Goal: Find specific page/section: Find specific page/section

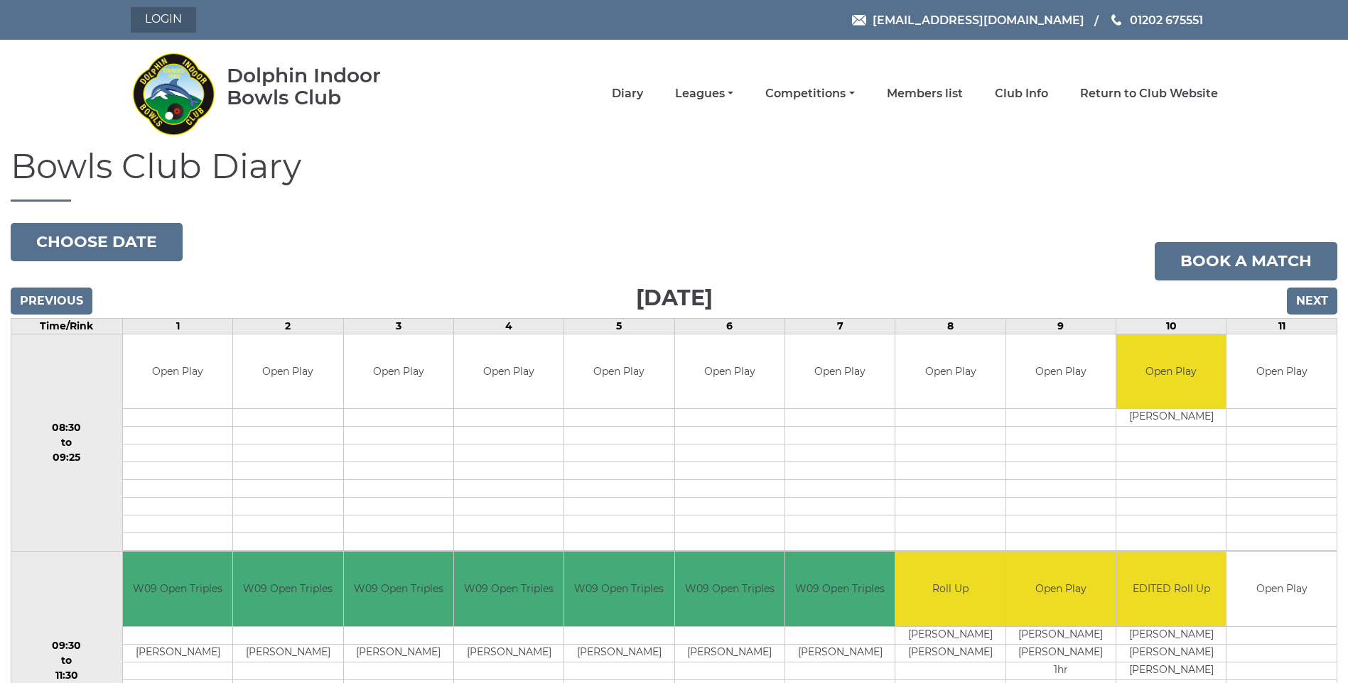
click at [148, 13] on link "Login" at bounding box center [163, 20] width 65 height 26
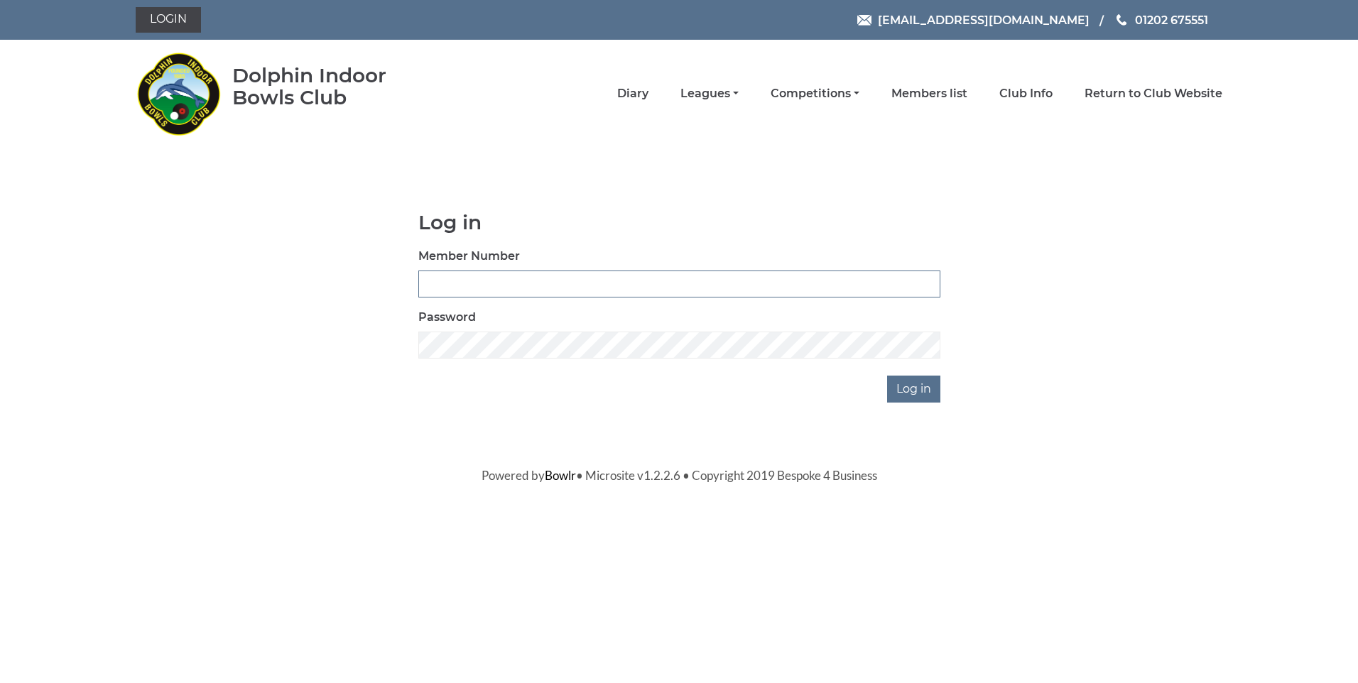
click at [465, 285] on input "Member Number" at bounding box center [679, 284] width 522 height 27
type input "3609"
click at [922, 387] on input "Log in" at bounding box center [913, 389] width 53 height 27
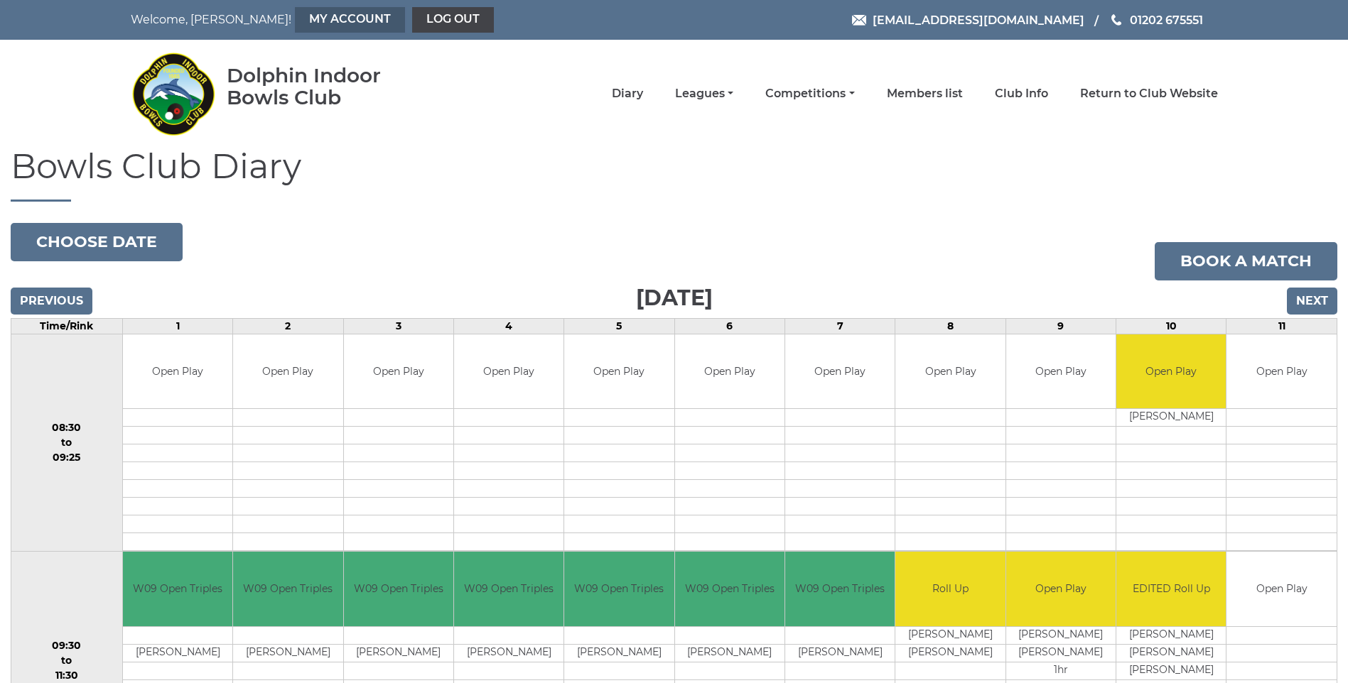
click at [295, 16] on link "My Account" at bounding box center [350, 20] width 110 height 26
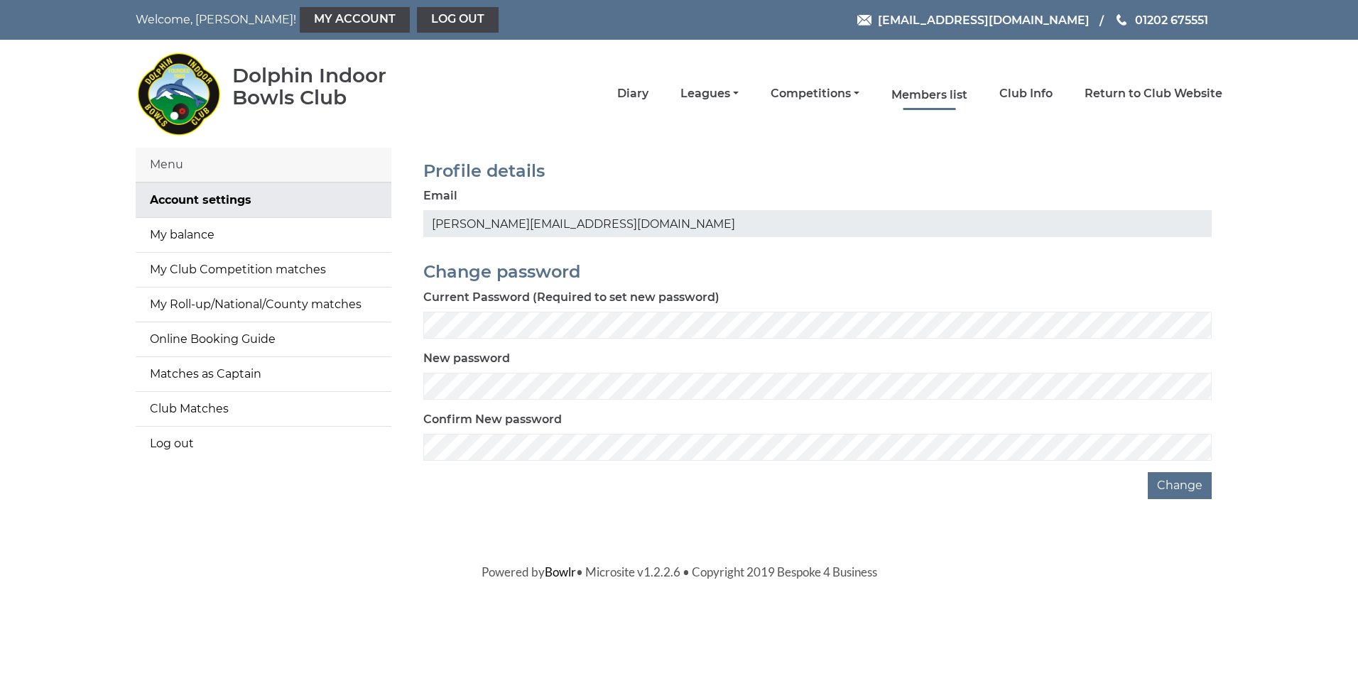
click at [919, 87] on link "Members list" at bounding box center [930, 95] width 76 height 16
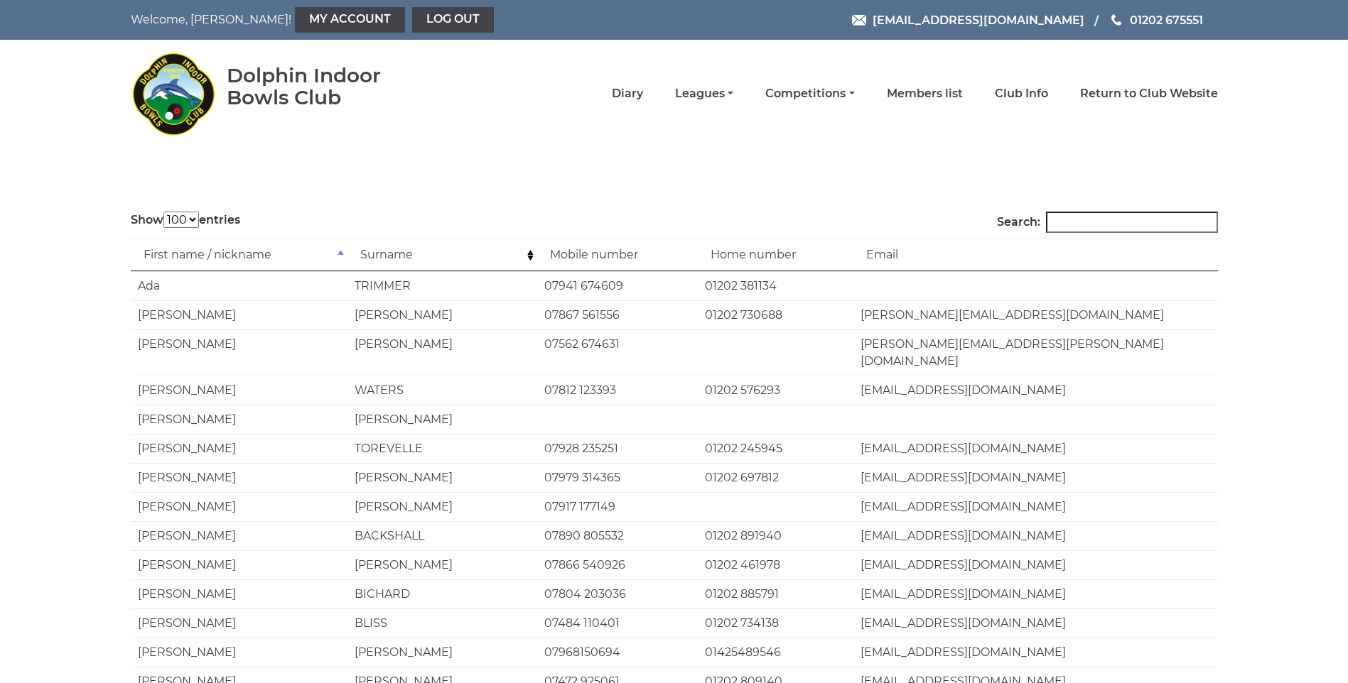
select select "100"
click at [1125, 224] on input "Search:" at bounding box center [1132, 222] width 172 height 21
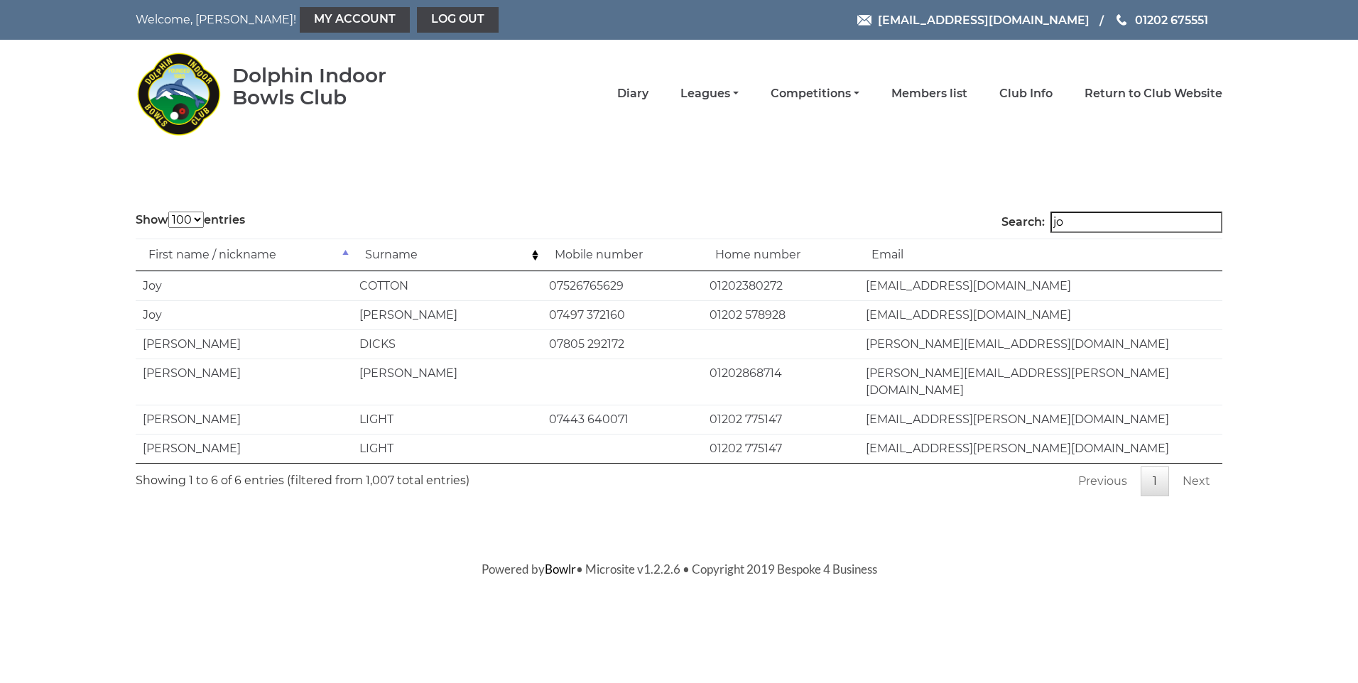
type input "j"
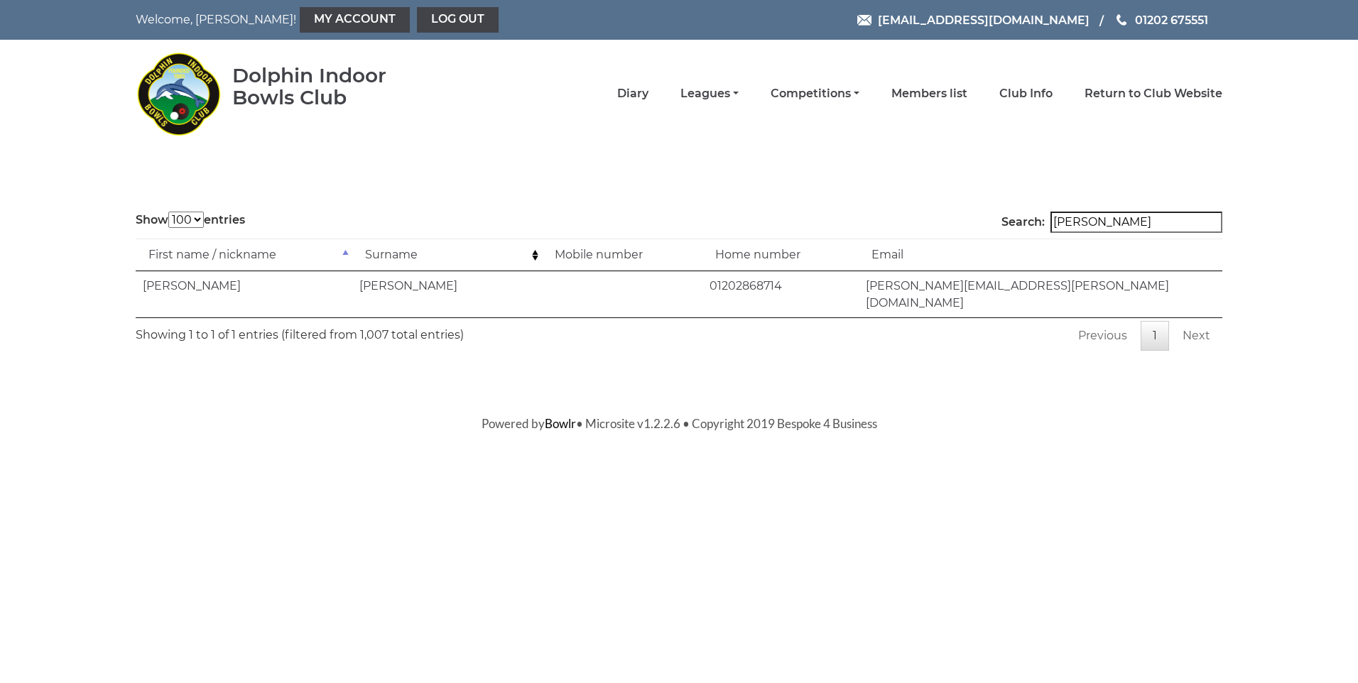
type input "kingan"
click at [417, 13] on link "Log out" at bounding box center [458, 20] width 82 height 26
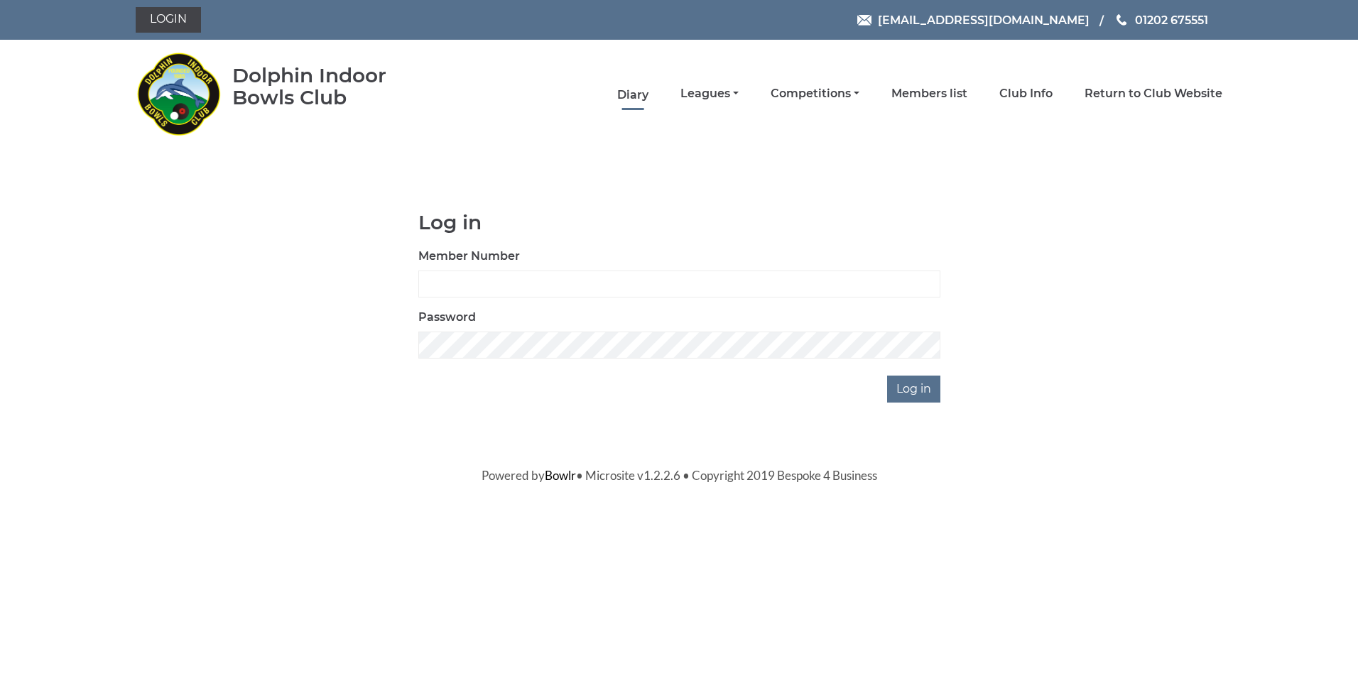
click at [647, 91] on link "Diary" at bounding box center [632, 95] width 31 height 16
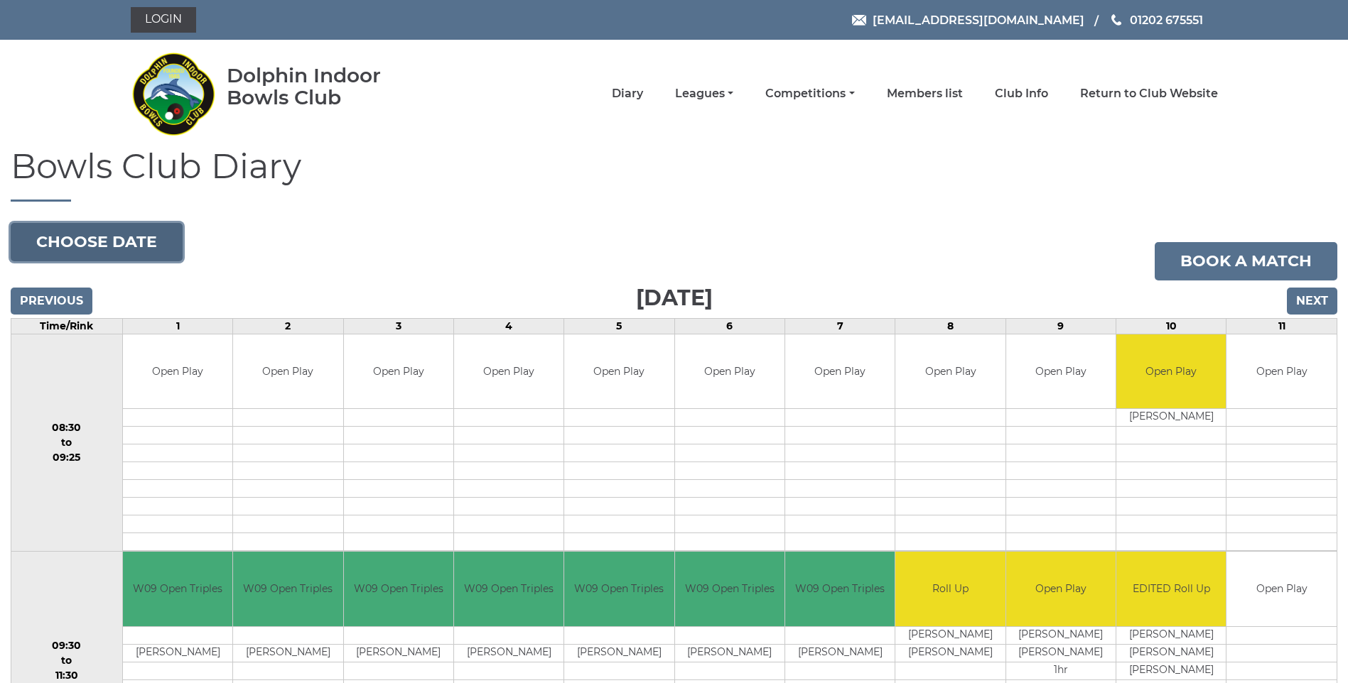
drag, startPoint x: 125, startPoint y: 249, endPoint x: 173, endPoint y: 243, distance: 47.9
click at [126, 249] on button "Choose date" at bounding box center [97, 242] width 172 height 38
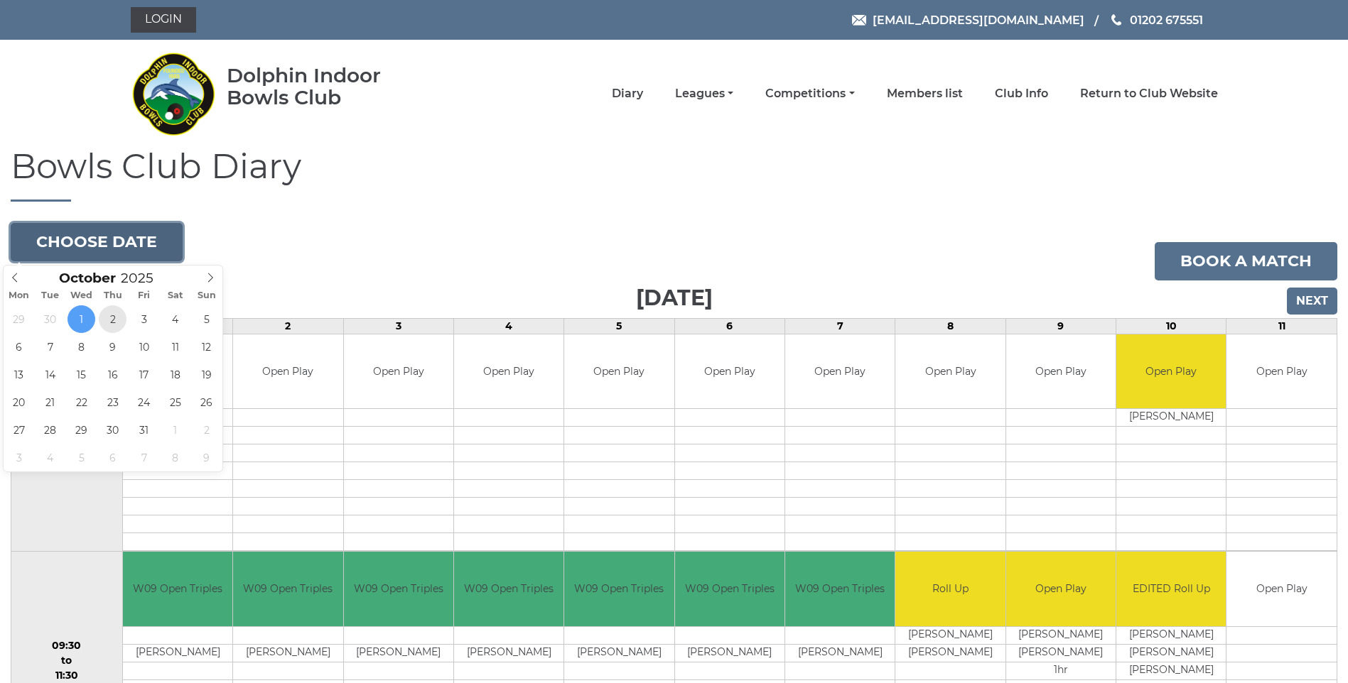
type input "[DATE]"
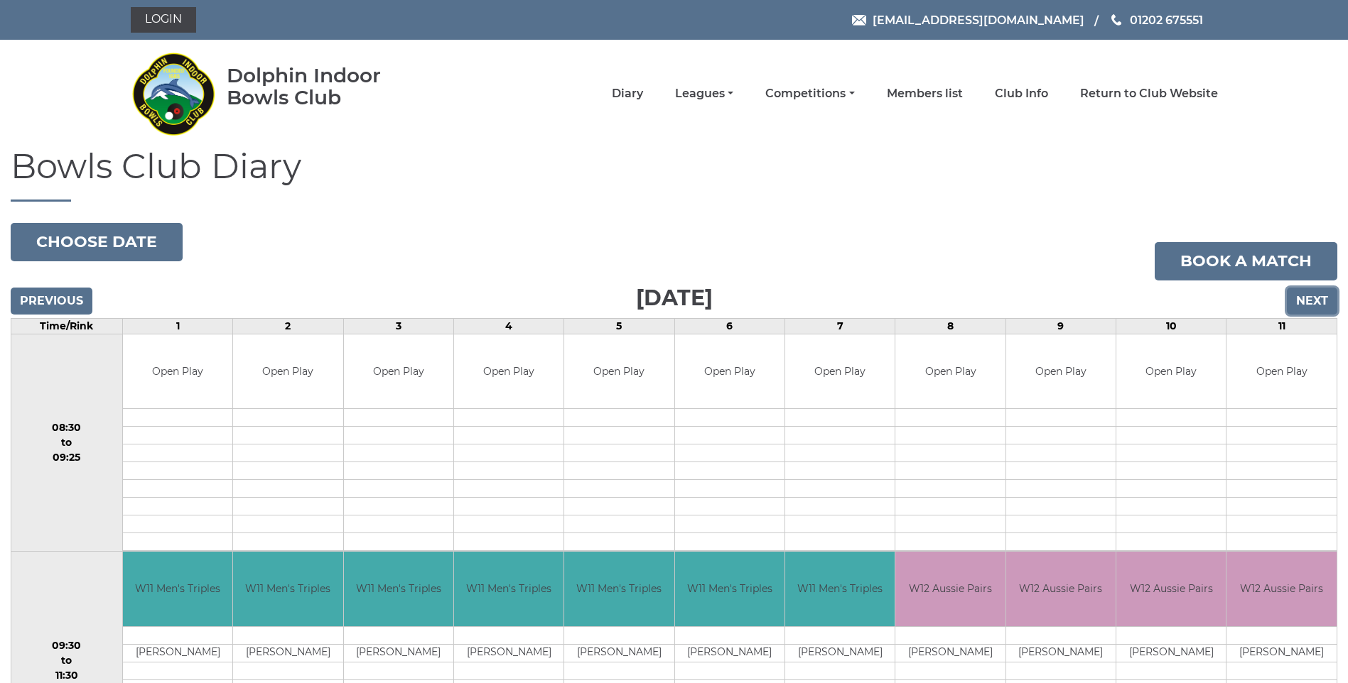
click at [1312, 295] on input "Next" at bounding box center [1312, 301] width 50 height 27
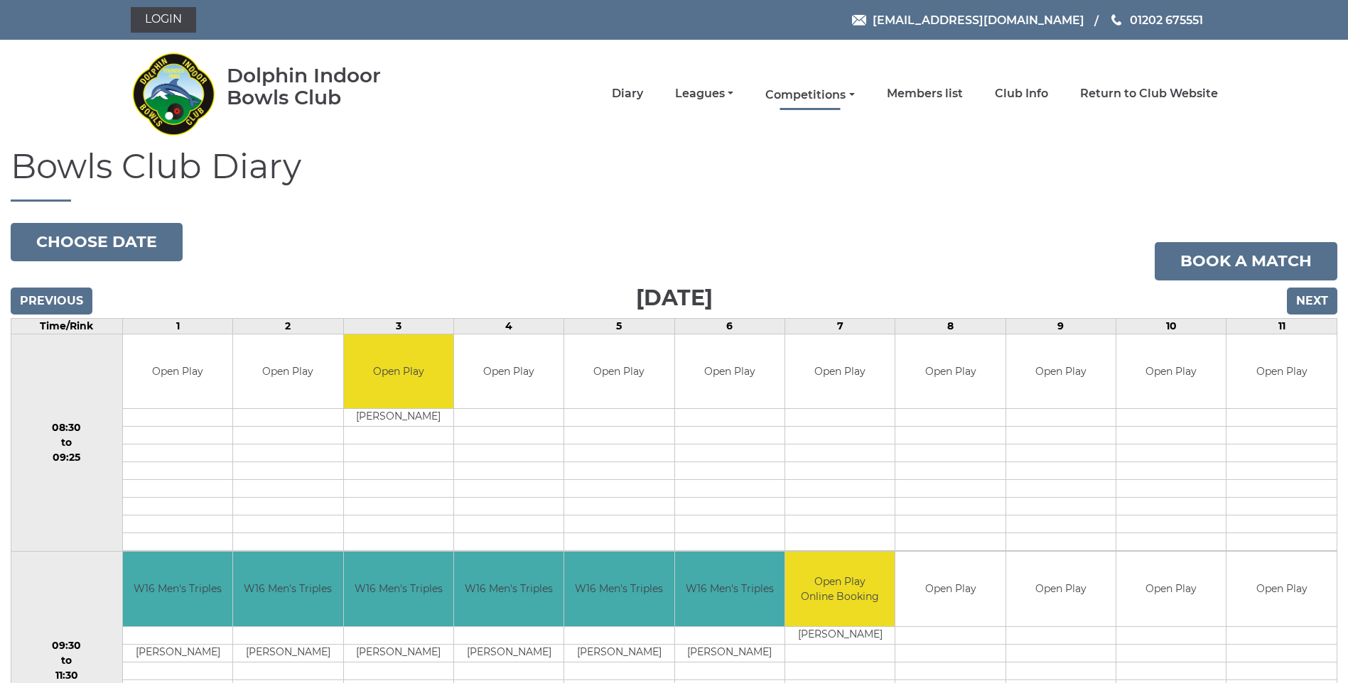
click at [789, 92] on link "Competitions" at bounding box center [809, 95] width 89 height 16
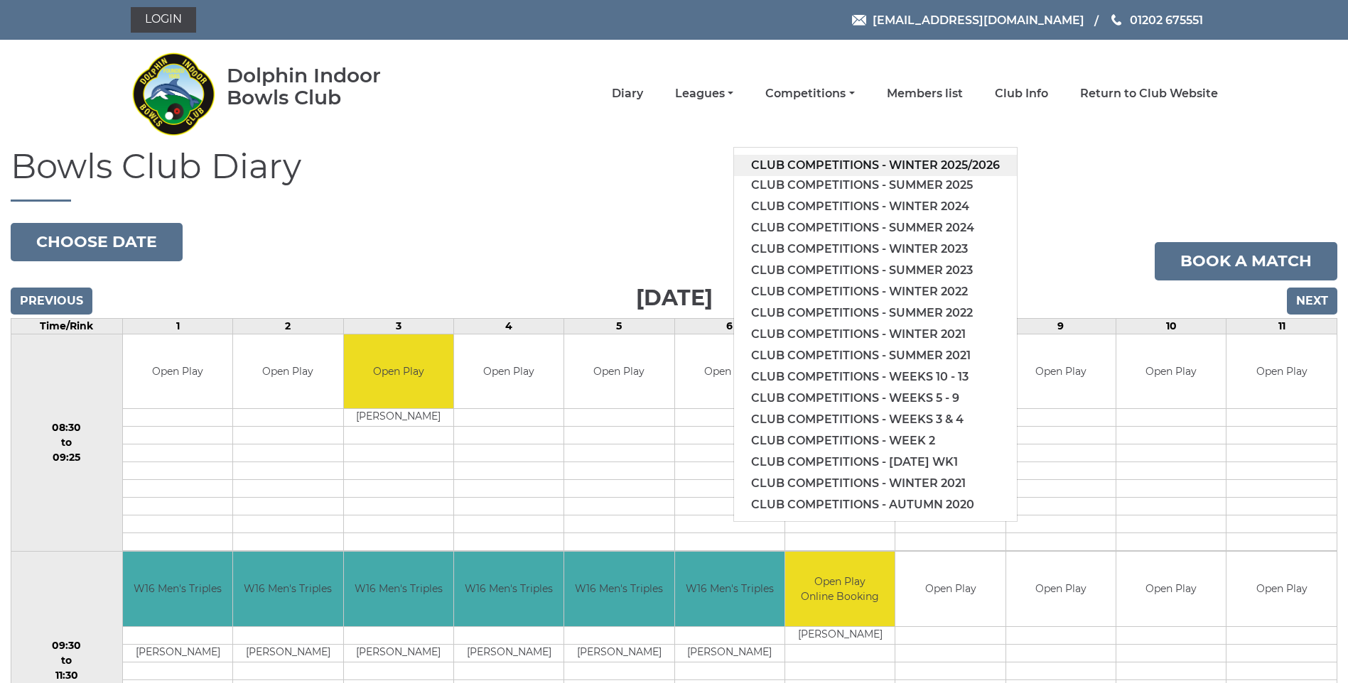
click at [804, 167] on link "Club competitions - Winter 2025/2026" at bounding box center [875, 165] width 283 height 21
